Goal: Transaction & Acquisition: Purchase product/service

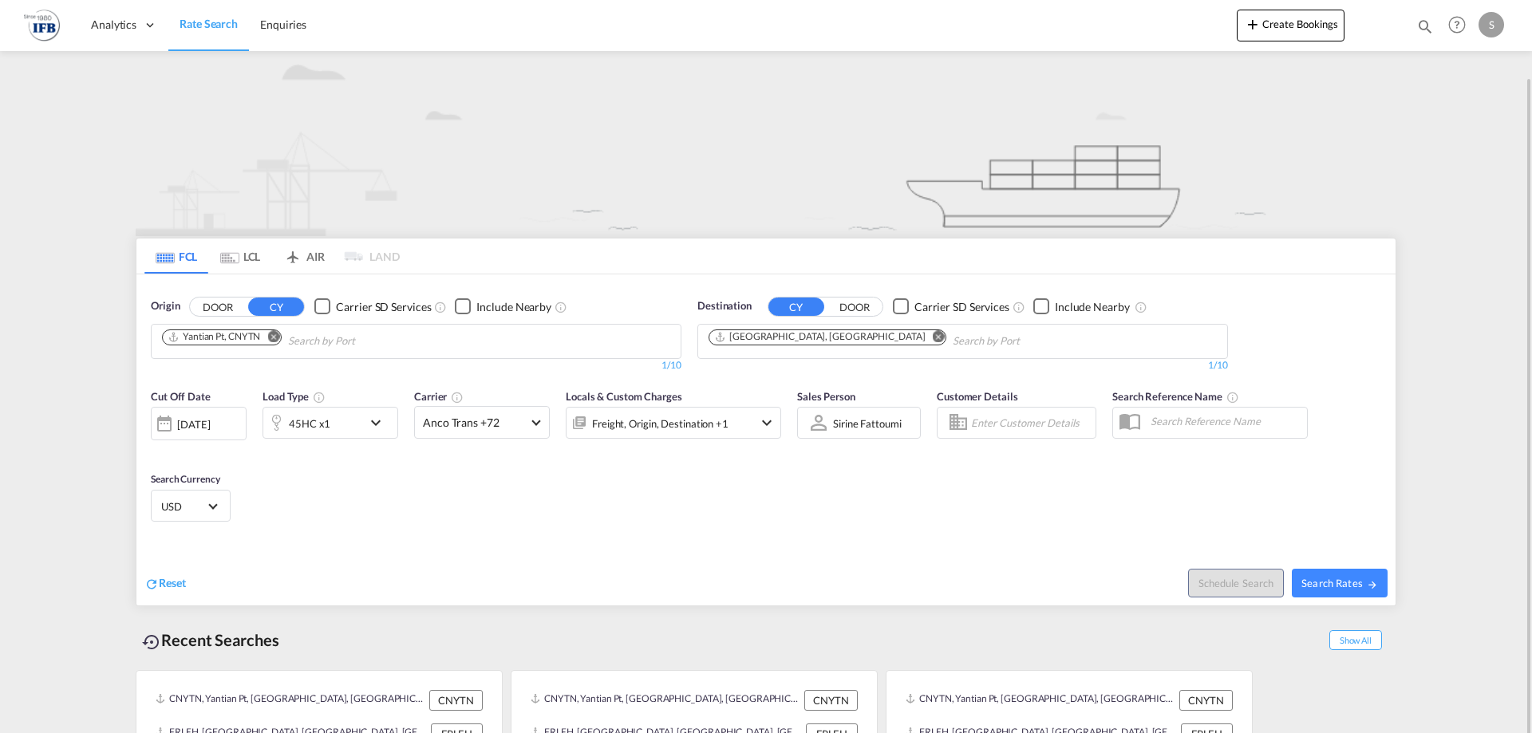
scroll to position [40, 0]
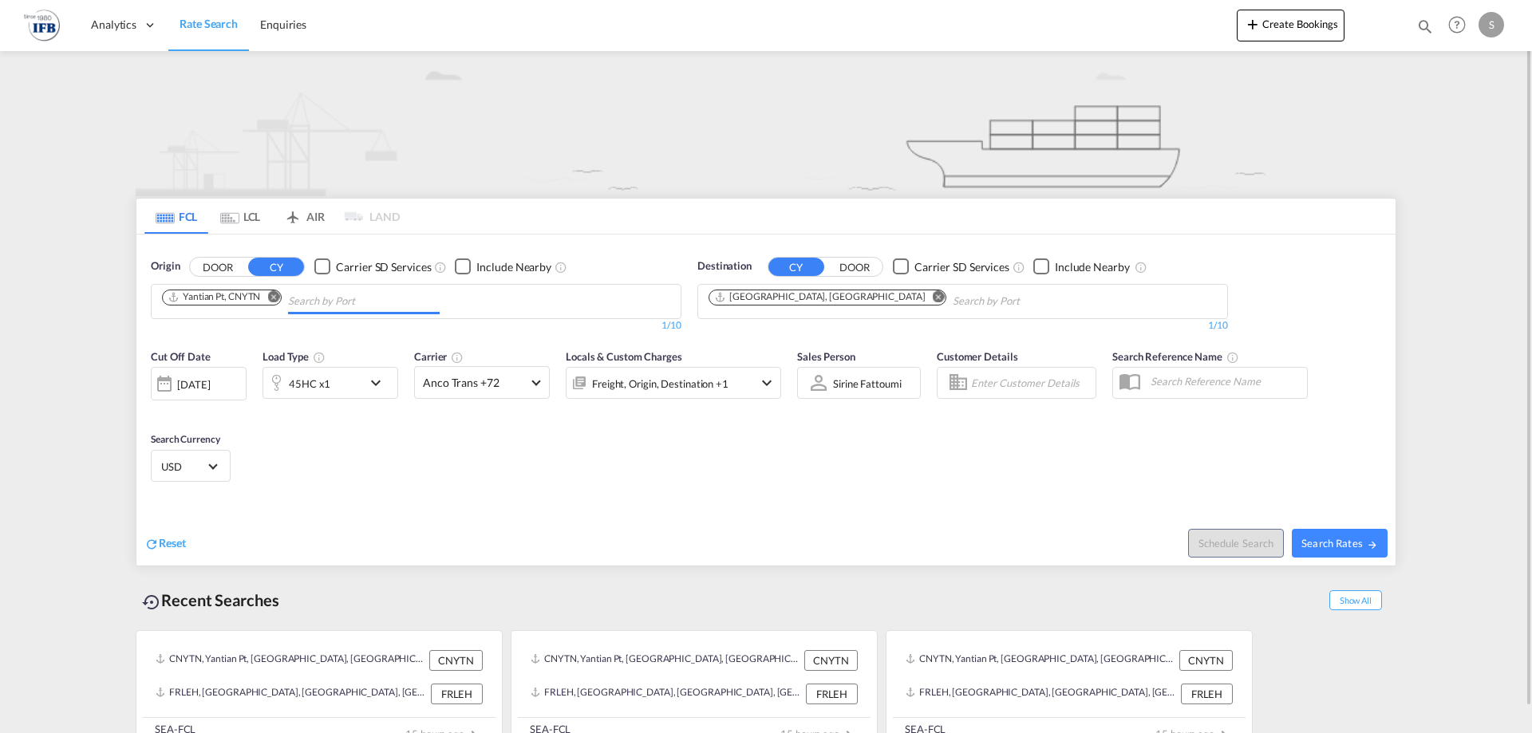
click at [405, 298] on input "Chips input." at bounding box center [364, 302] width 152 height 26
click at [979, 541] on div "Schedule Search Search Rates" at bounding box center [1083, 534] width 626 height 61
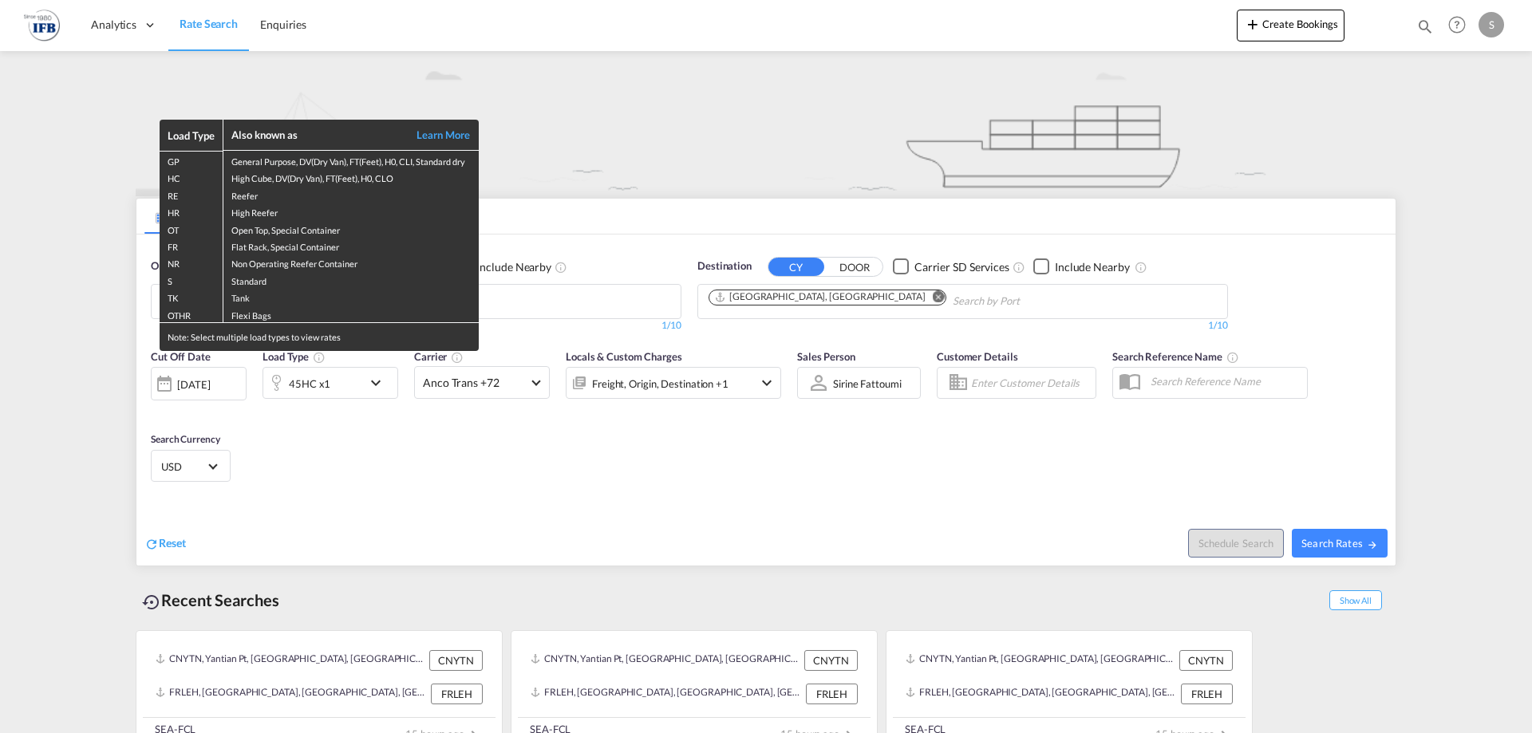
click at [1370, 537] on div "Load Type Also known as Learn More GP General Purpose, DV(Dry Van), FT(Feet), H…" at bounding box center [766, 366] width 1532 height 733
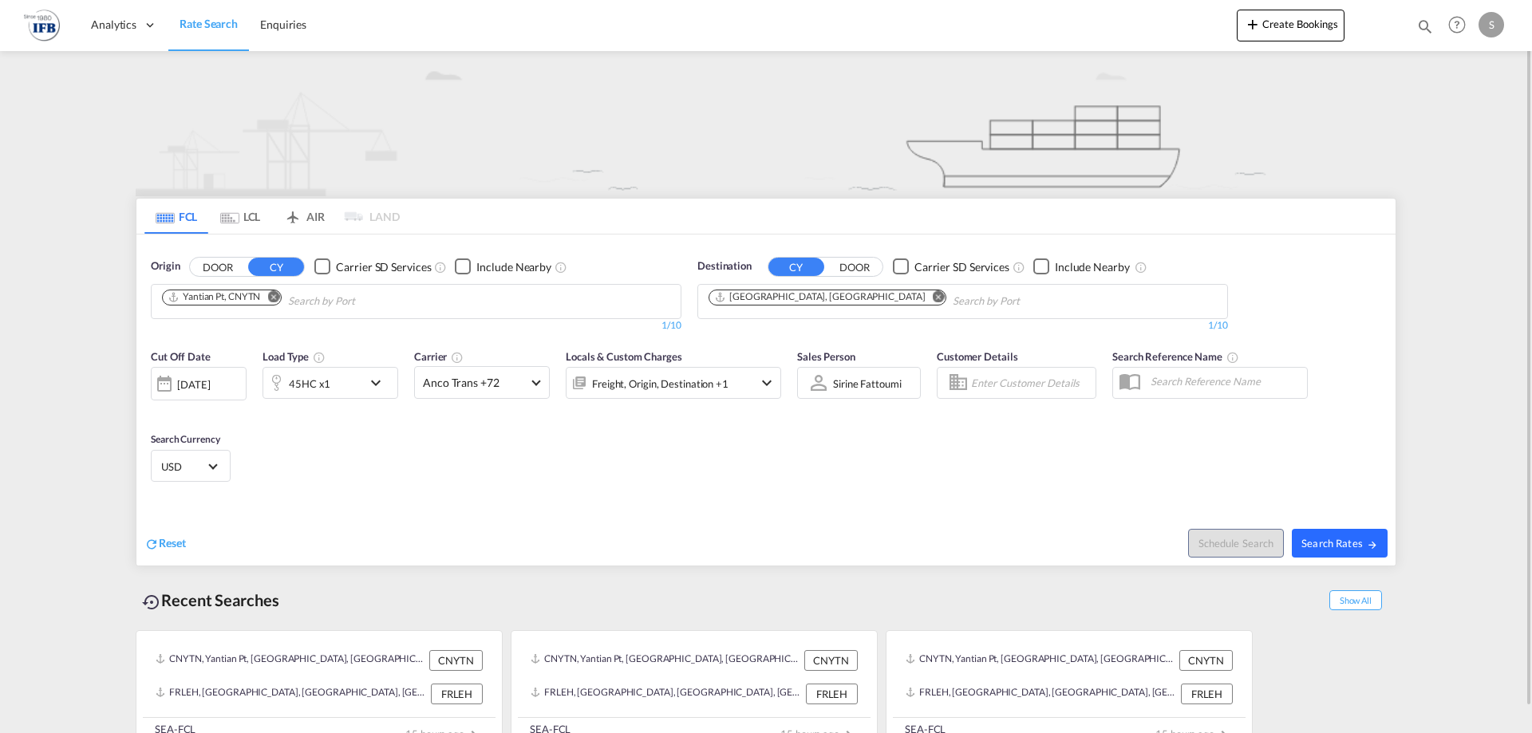
click at [1309, 548] on span "Search Rates" at bounding box center [1339, 543] width 77 height 13
type input "CNYTN to FRLEH / [DATE]"
